Goal: Check status

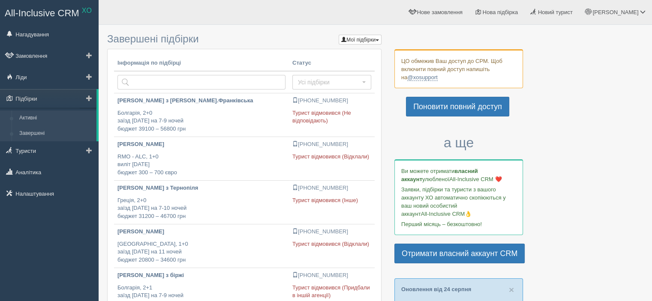
click at [43, 117] on link "Активні" at bounding box center [55, 118] width 81 height 15
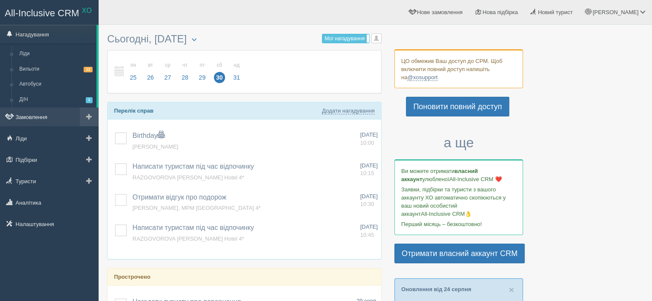
click at [30, 116] on link "Замовлення" at bounding box center [49, 117] width 99 height 19
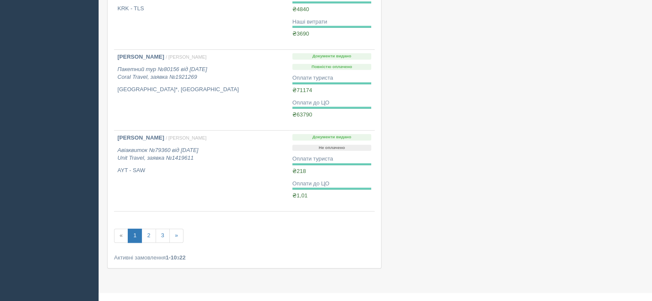
scroll to position [667, 0]
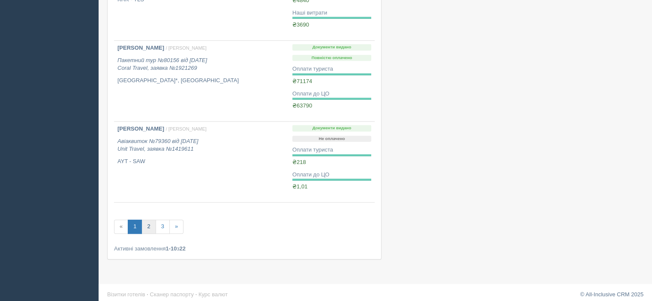
click at [150, 224] on link "2" at bounding box center [148, 227] width 14 height 14
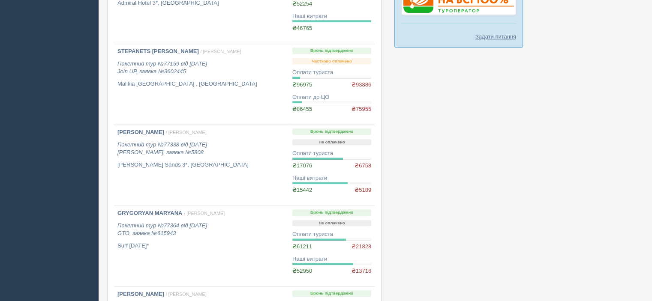
scroll to position [540, 0]
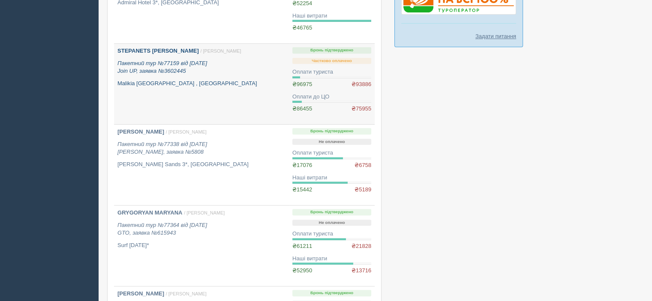
click at [216, 81] on p "Malikia [GEOGRAPHIC_DATA] , [GEOGRAPHIC_DATA]" at bounding box center [201, 84] width 168 height 8
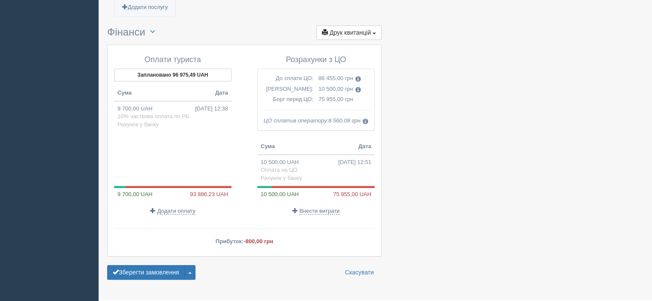
scroll to position [953, 0]
